Goal: Task Accomplishment & Management: Manage account settings

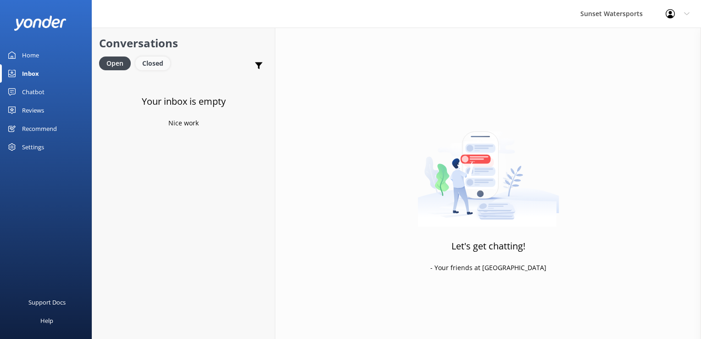
click at [156, 61] on div "Closed" at bounding box center [152, 63] width 35 height 14
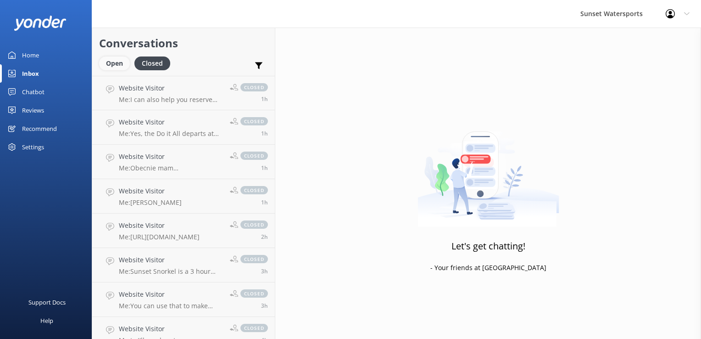
click at [118, 69] on div "Open" at bounding box center [114, 63] width 31 height 14
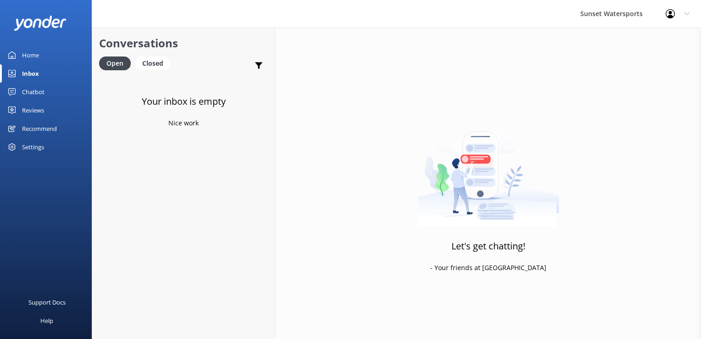
click at [170, 61] on link "Closed" at bounding box center [154, 63] width 39 height 10
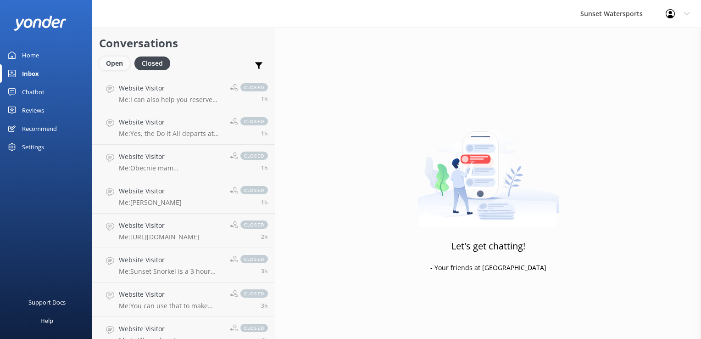
click at [106, 65] on div "Open" at bounding box center [114, 63] width 31 height 14
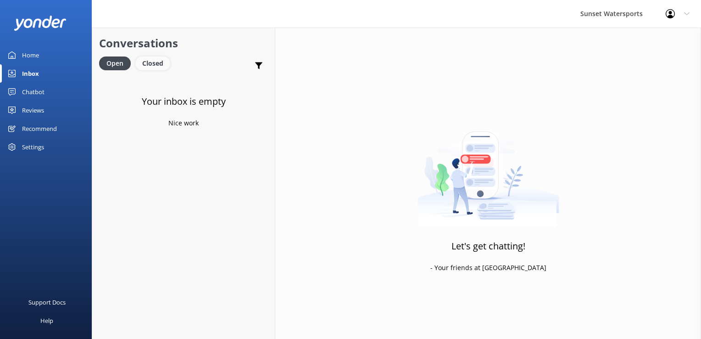
click at [159, 65] on div "Closed" at bounding box center [152, 63] width 35 height 14
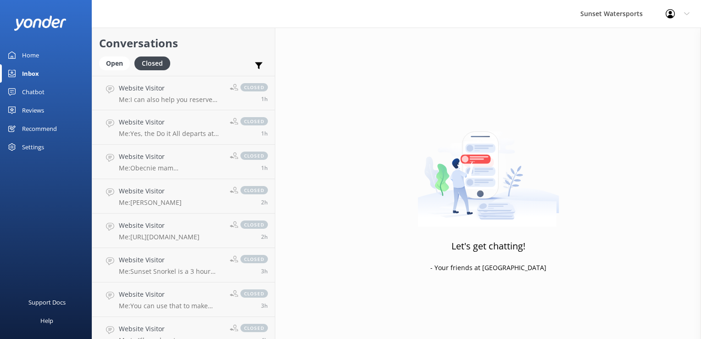
click at [130, 60] on link "Open" at bounding box center [116, 63] width 35 height 10
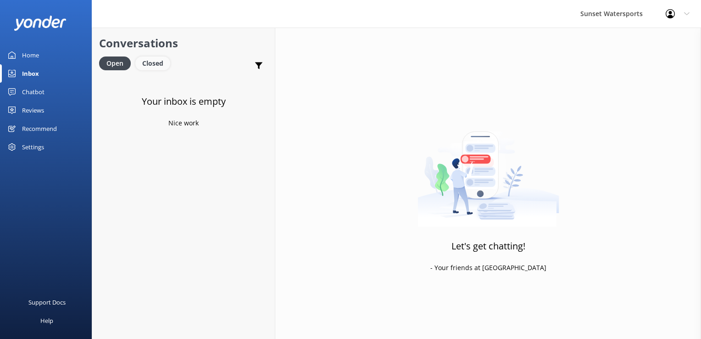
click at [151, 67] on div "Closed" at bounding box center [152, 63] width 35 height 14
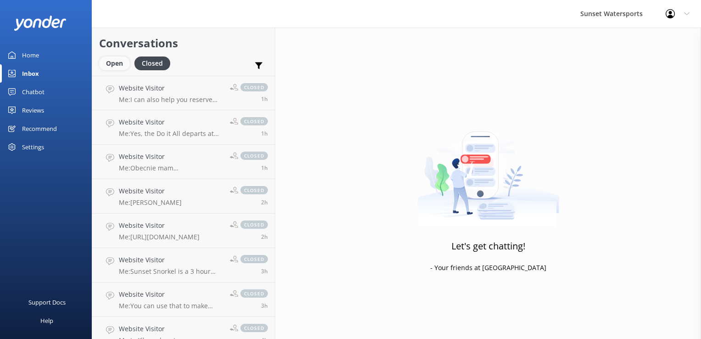
click at [123, 58] on div "Open" at bounding box center [114, 63] width 31 height 14
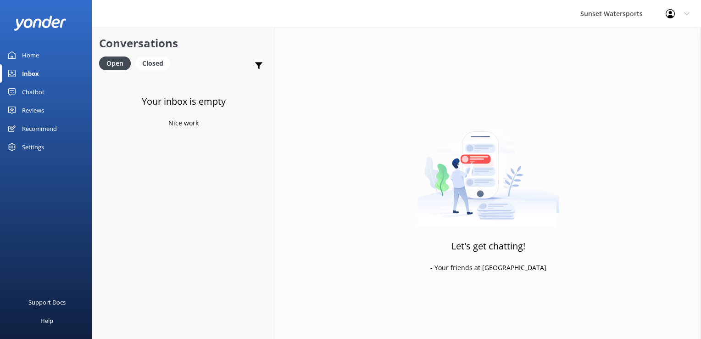
click at [171, 65] on link "Closed" at bounding box center [154, 63] width 39 height 10
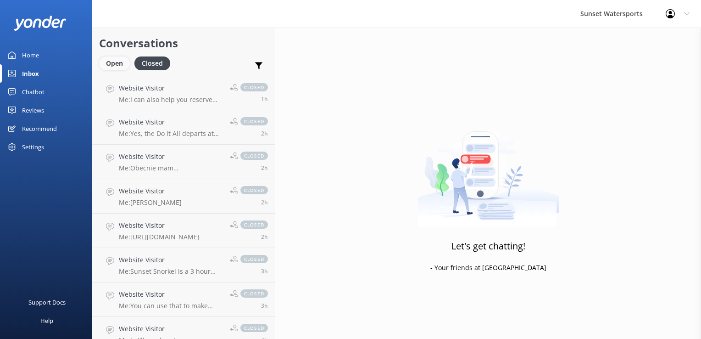
click at [114, 58] on div "Open" at bounding box center [114, 63] width 31 height 14
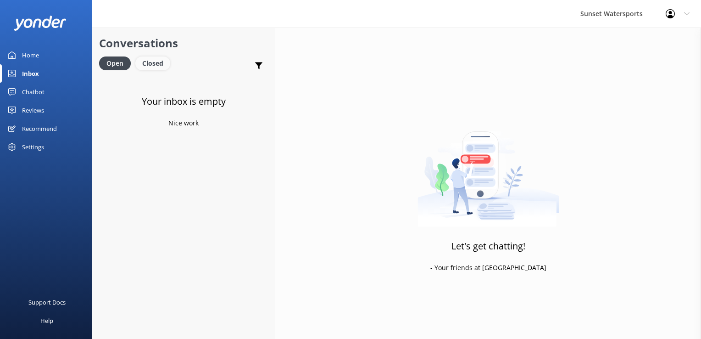
click at [148, 63] on div "Closed" at bounding box center [152, 63] width 35 height 14
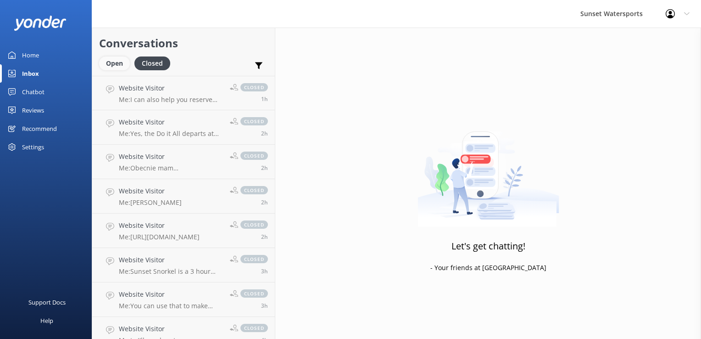
click at [118, 63] on div "Open" at bounding box center [114, 63] width 31 height 14
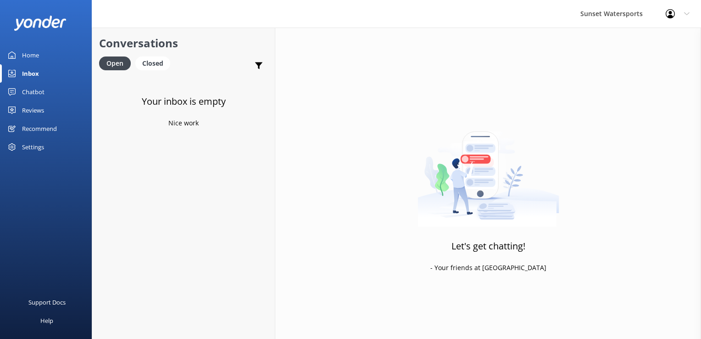
drag, startPoint x: 166, startPoint y: 61, endPoint x: 167, endPoint y: 56, distance: 4.7
click at [166, 60] on div "Closed" at bounding box center [152, 63] width 35 height 14
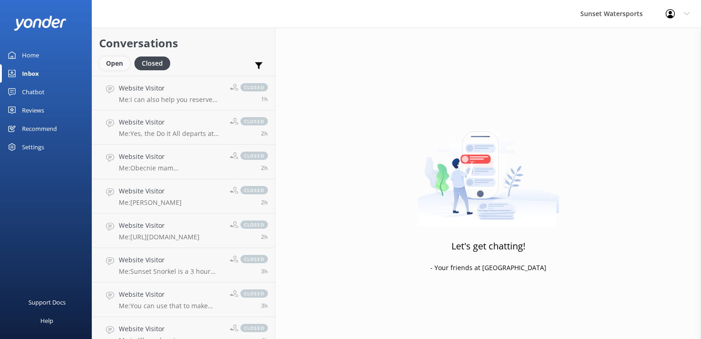
click at [112, 60] on div "Open" at bounding box center [114, 63] width 31 height 14
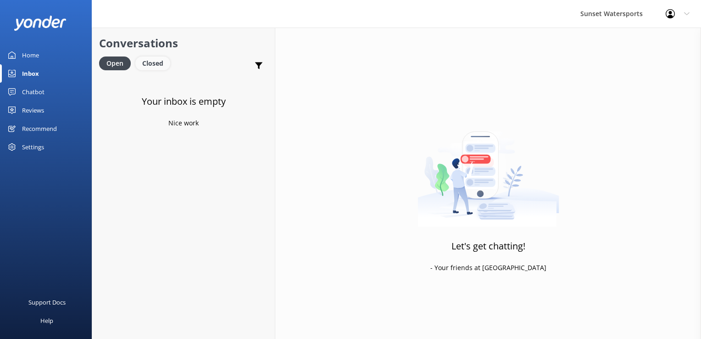
click at [159, 63] on div "Closed" at bounding box center [152, 63] width 35 height 14
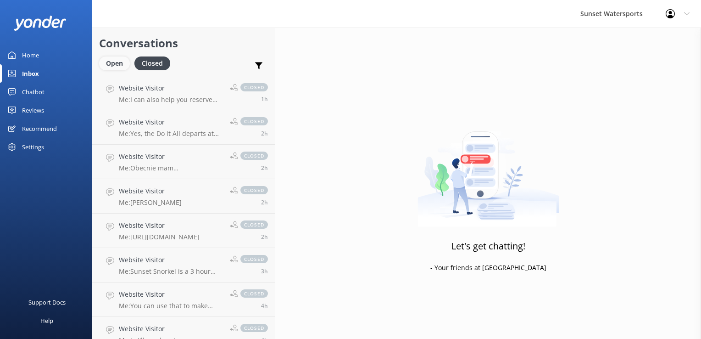
click at [124, 59] on div "Open" at bounding box center [114, 63] width 31 height 14
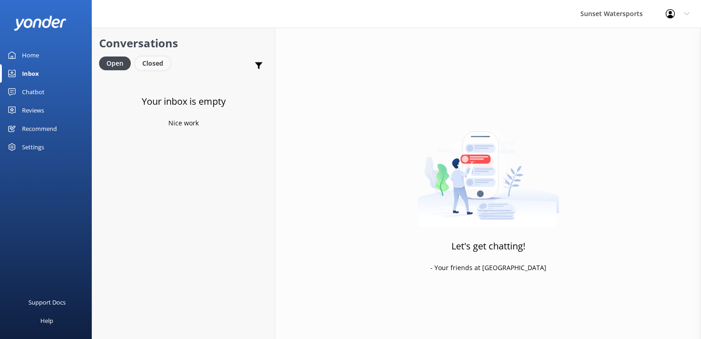
click at [152, 62] on div "Closed" at bounding box center [152, 63] width 35 height 14
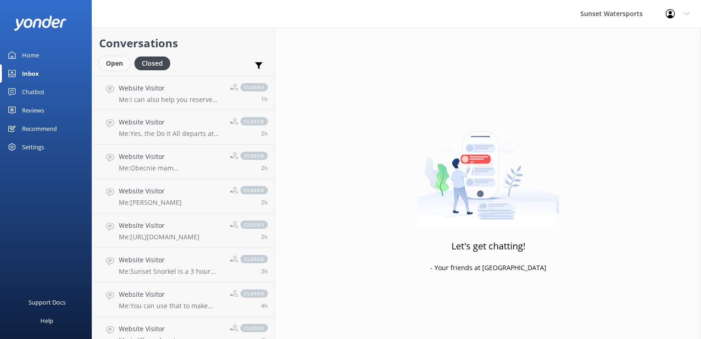
click at [118, 67] on div "Open" at bounding box center [114, 63] width 31 height 14
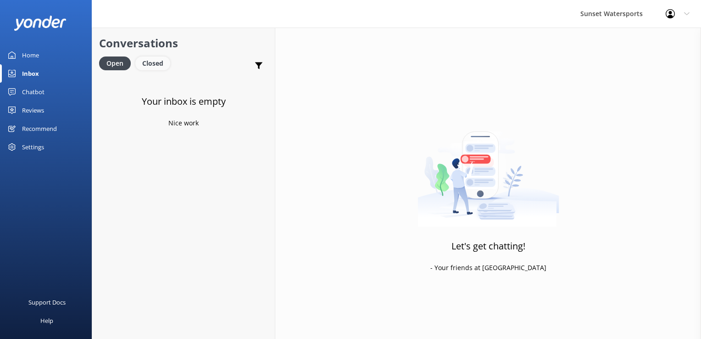
click at [160, 70] on div "Closed" at bounding box center [152, 63] width 35 height 14
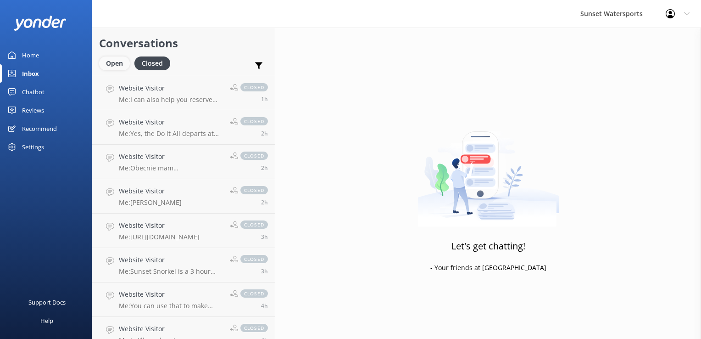
click at [118, 58] on div "Open" at bounding box center [114, 63] width 31 height 14
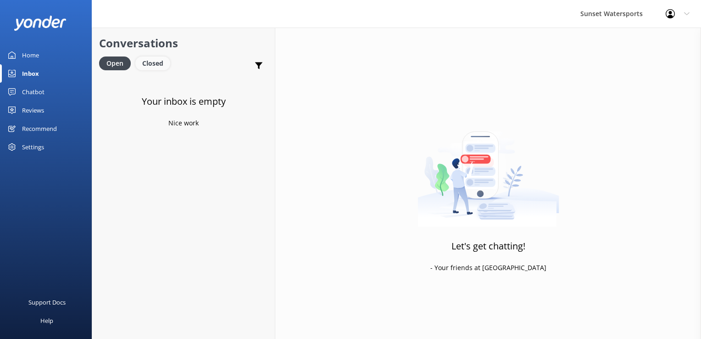
click at [155, 62] on div "Closed" at bounding box center [152, 63] width 35 height 14
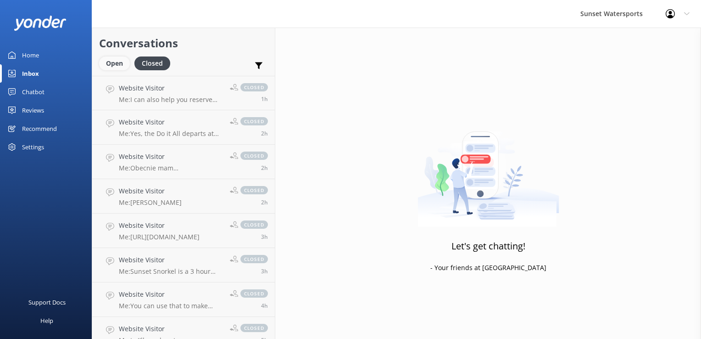
click at [107, 61] on div "Open" at bounding box center [114, 63] width 31 height 14
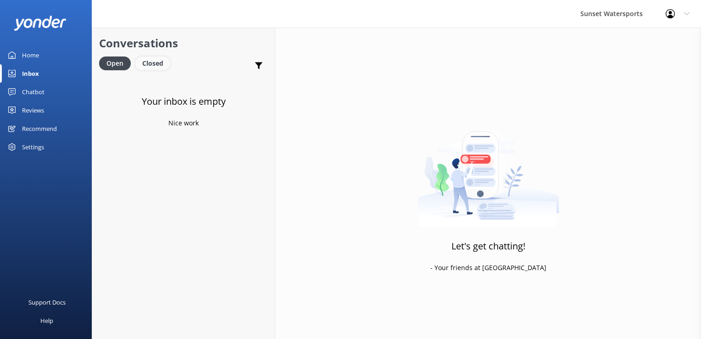
click at [160, 63] on div "Closed" at bounding box center [152, 63] width 35 height 14
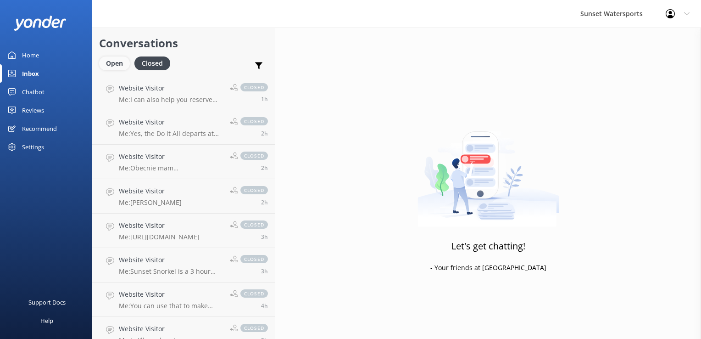
click at [123, 65] on div "Open" at bounding box center [114, 63] width 31 height 14
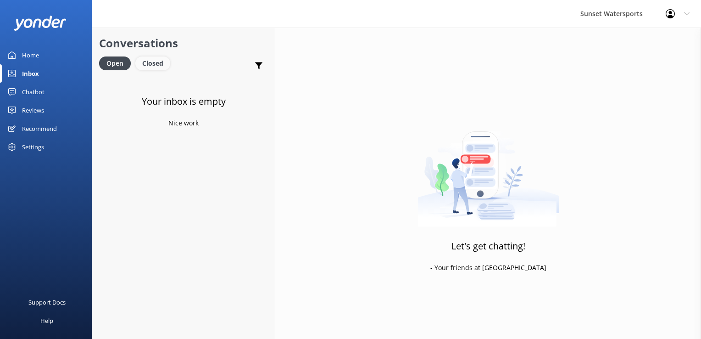
click at [151, 65] on div "Closed" at bounding box center [152, 63] width 35 height 14
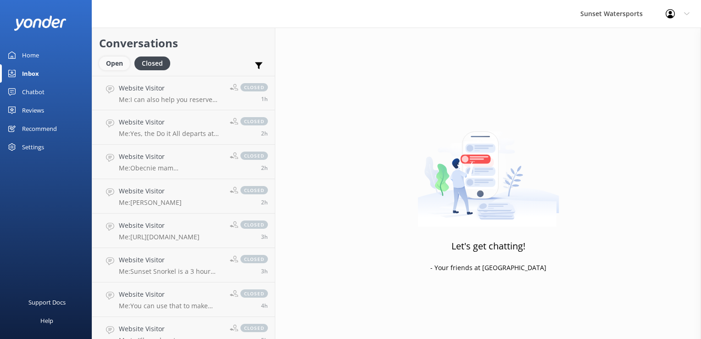
click at [117, 64] on div "Open" at bounding box center [114, 63] width 31 height 14
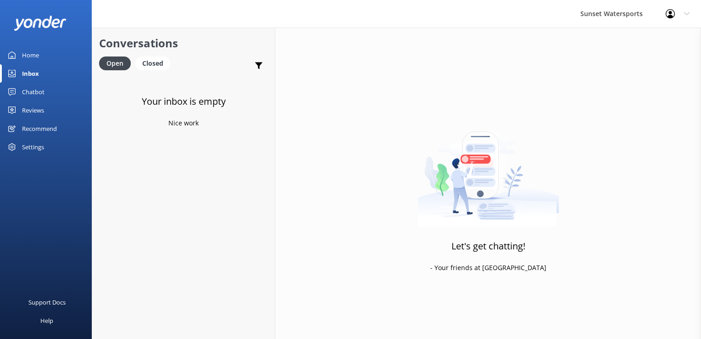
click at [672, 14] on icon at bounding box center [670, 13] width 9 height 9
click at [641, 54] on link "Logout" at bounding box center [656, 61] width 92 height 23
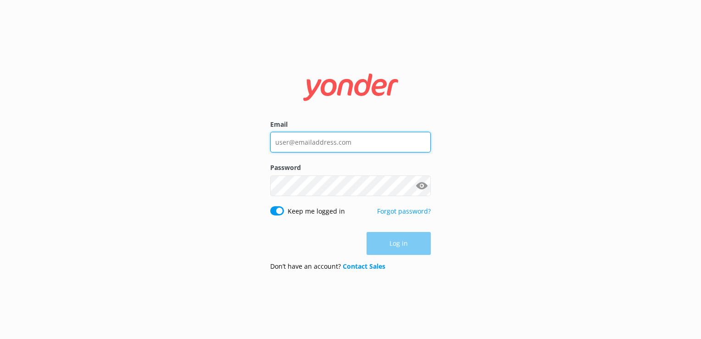
type input "[PERSON_NAME][EMAIL_ADDRESS][DOMAIN_NAME]"
